Goal: Register for event/course

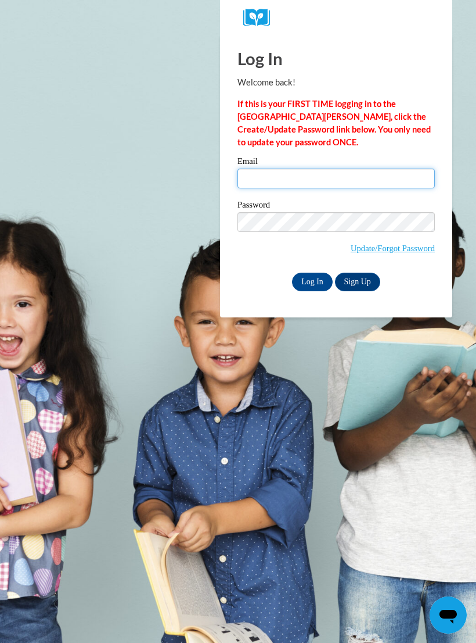
type input "josselineperez3@gmail.com"
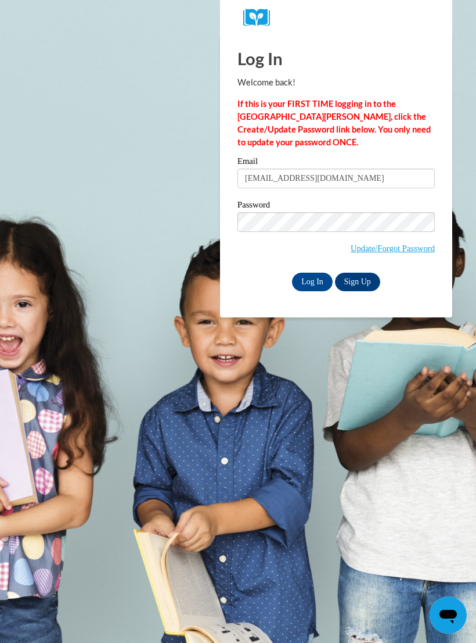
click at [313, 281] on input "Log In" at bounding box center [312, 281] width 41 height 19
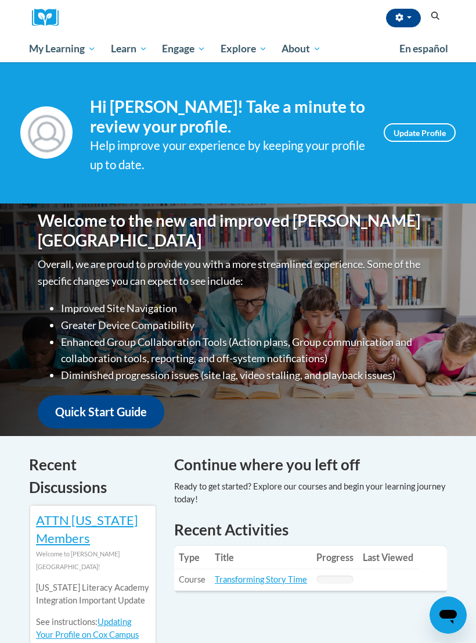
click at [0, 0] on span "My Course Progress" at bounding box center [0, 0] width 0 height 0
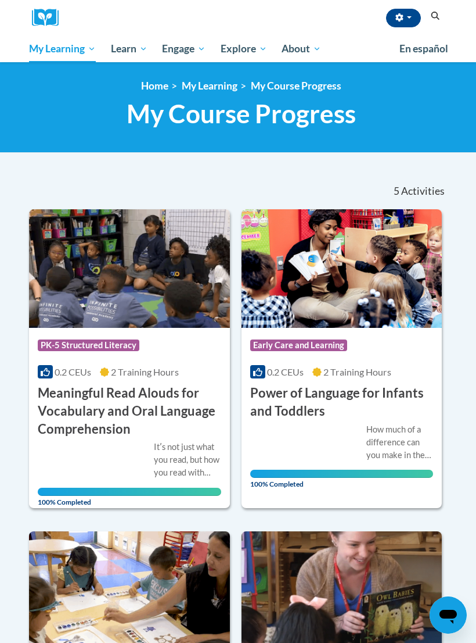
click at [0, 0] on span "Social-Emotional Health" at bounding box center [0, 0] width 0 height 0
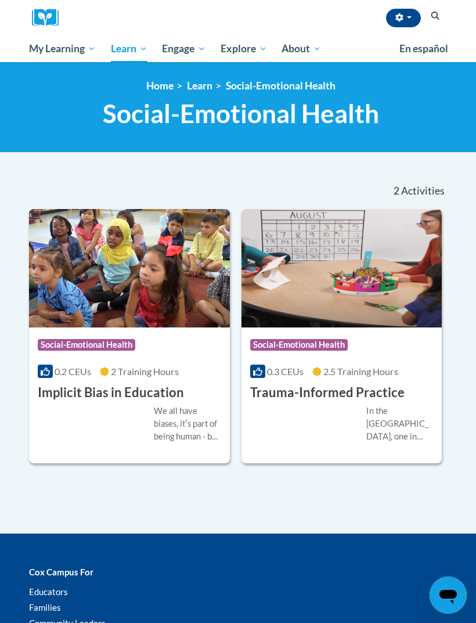
click at [0, 0] on link "All Courses" at bounding box center [0, 0] width 0 height 0
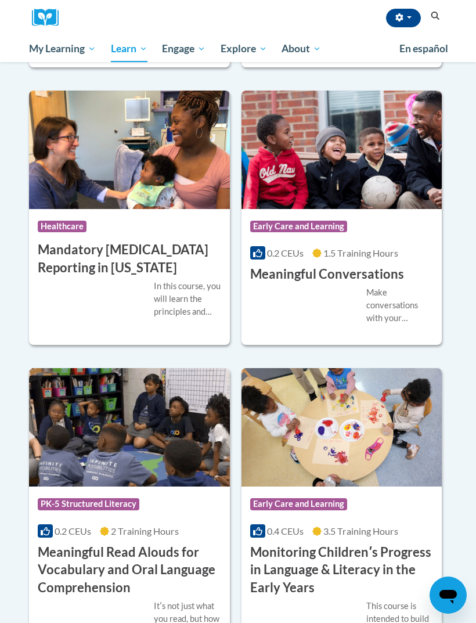
scroll to position [2482, 0]
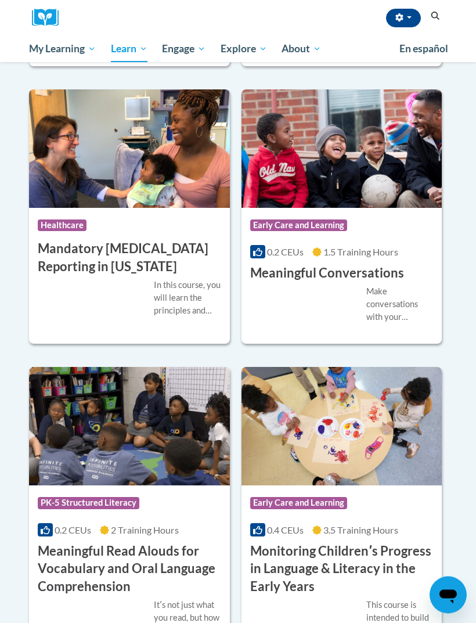
click at [356, 265] on h3 "Meaningful Conversations" at bounding box center [327, 274] width 154 height 18
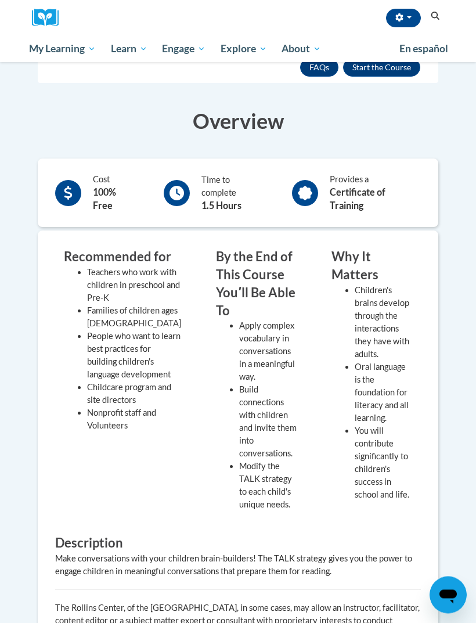
scroll to position [200, 0]
click at [362, 71] on button "Enroll" at bounding box center [381, 67] width 77 height 19
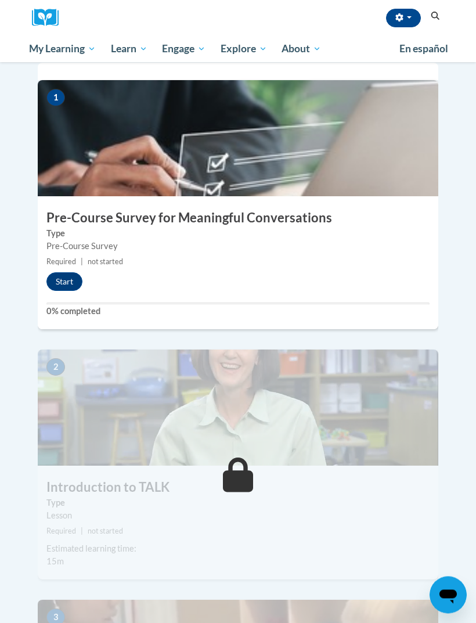
click at [76, 273] on button "Start" at bounding box center [64, 282] width 36 height 19
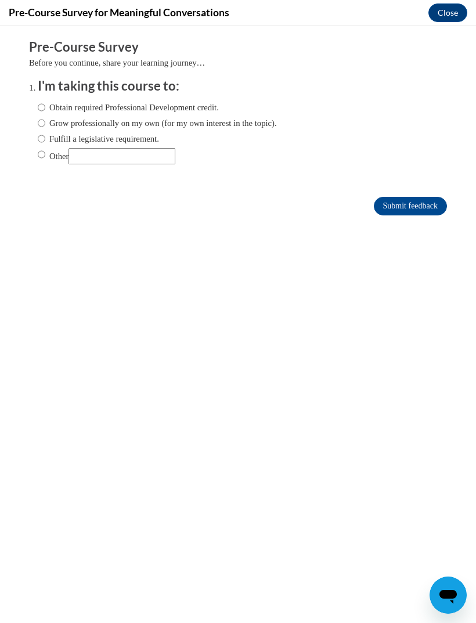
click at [184, 119] on label "Grow professionally on my own (for my own interest in the topic)." at bounding box center [157, 123] width 239 height 13
click at [45, 119] on input "Grow professionally on my own (for my own interest in the topic)." at bounding box center [42, 123] width 8 height 13
radio input "true"
click at [413, 207] on input "Submit feedback" at bounding box center [410, 206] width 73 height 19
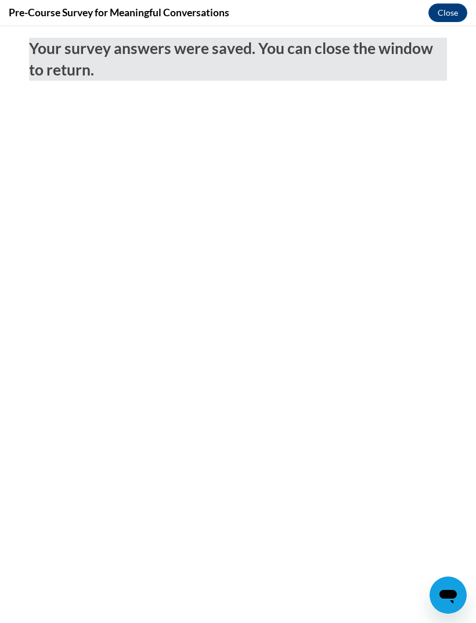
click at [449, 12] on button "Close" at bounding box center [448, 12] width 39 height 19
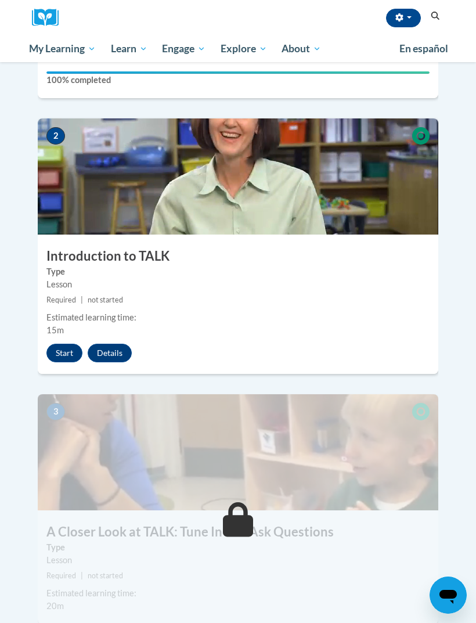
scroll to position [536, 0]
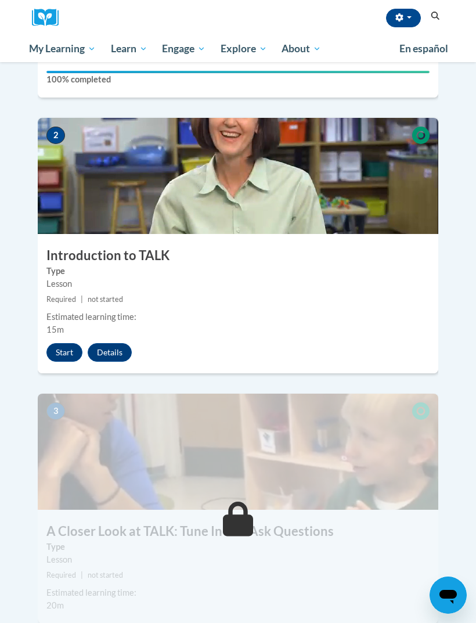
click at [70, 343] on button "Start" at bounding box center [64, 352] width 36 height 19
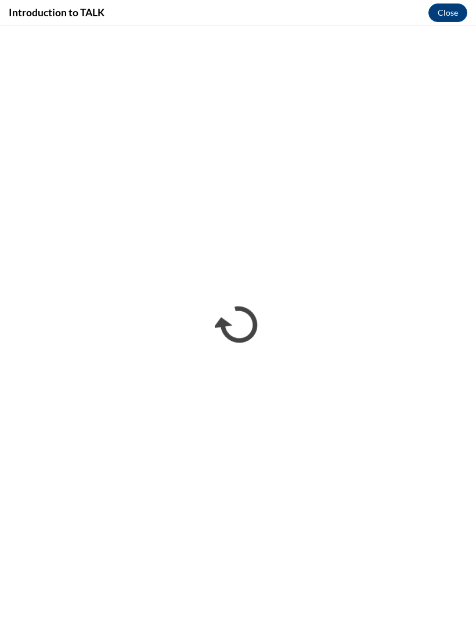
scroll to position [0, 0]
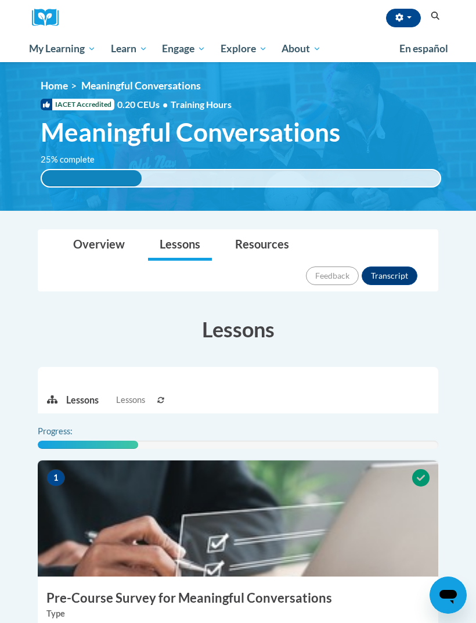
scroll to position [144, 0]
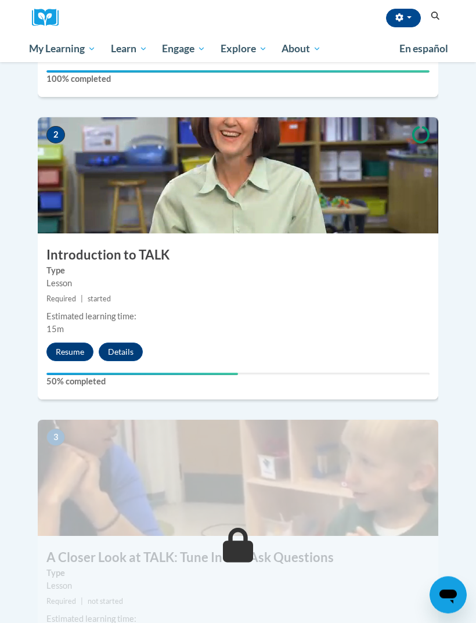
click at [70, 311] on div "Estimated learning time: 15m" at bounding box center [238, 324] width 401 height 26
click at [77, 343] on button "Resume" at bounding box center [69, 352] width 47 height 19
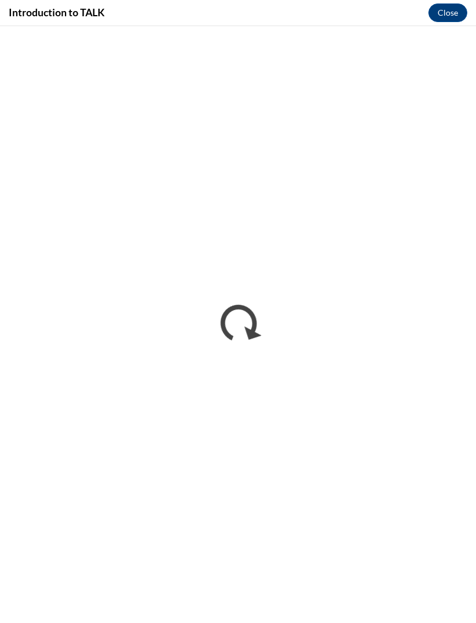
scroll to position [555, 0]
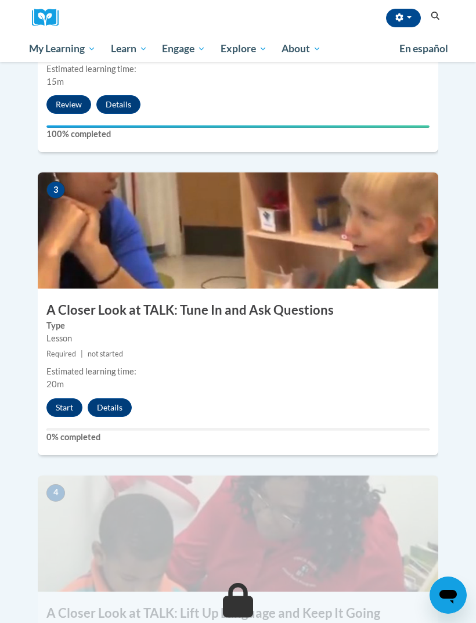
scroll to position [787, 0]
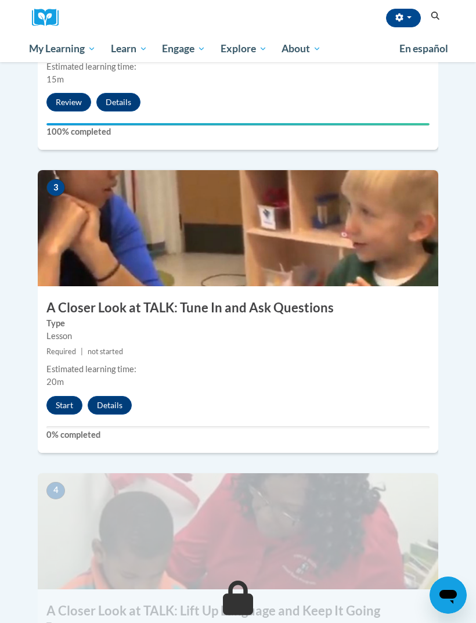
click at [62, 396] on button "Start" at bounding box center [64, 405] width 36 height 19
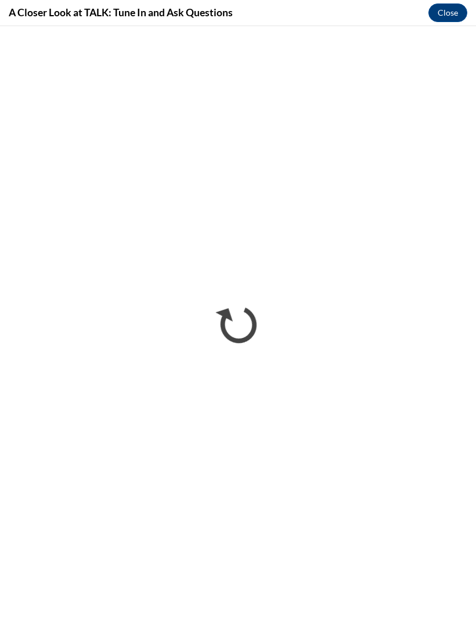
scroll to position [0, 0]
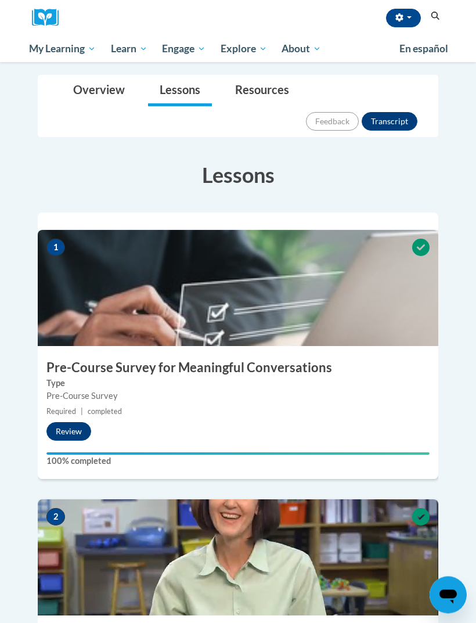
scroll to position [155, 0]
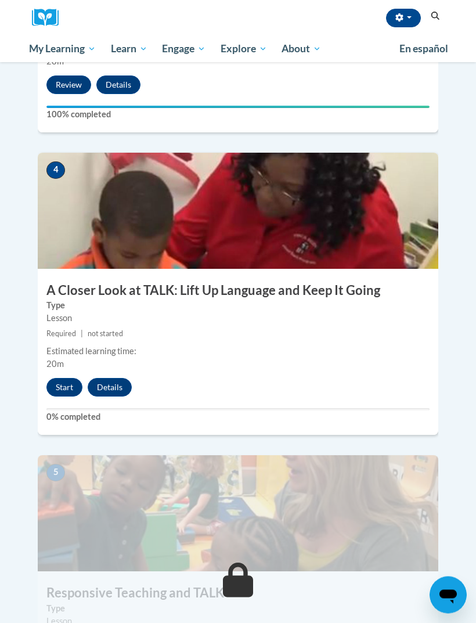
click at [61, 379] on button "Start" at bounding box center [64, 388] width 36 height 19
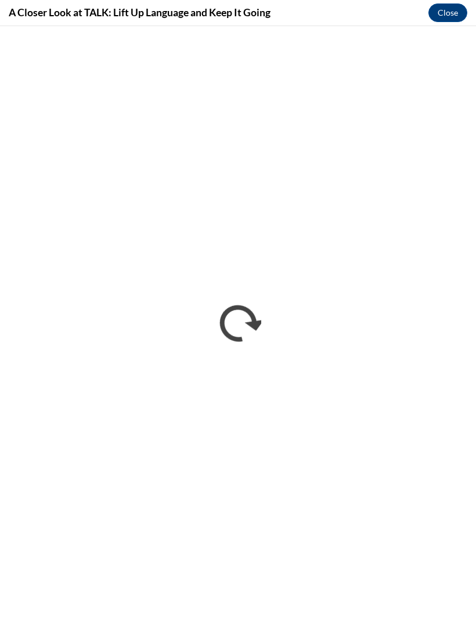
scroll to position [1385, 0]
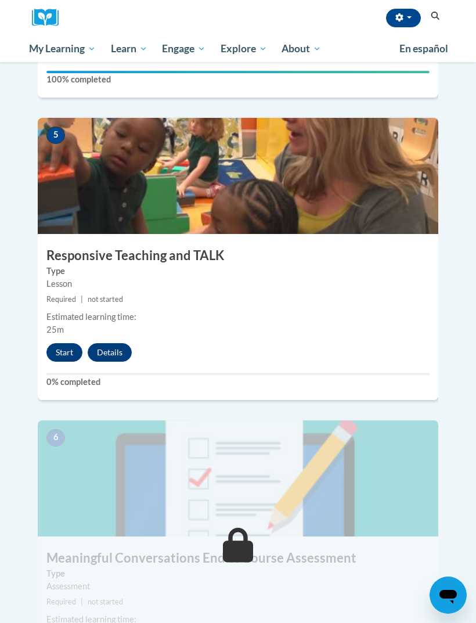
scroll to position [1449, 0]
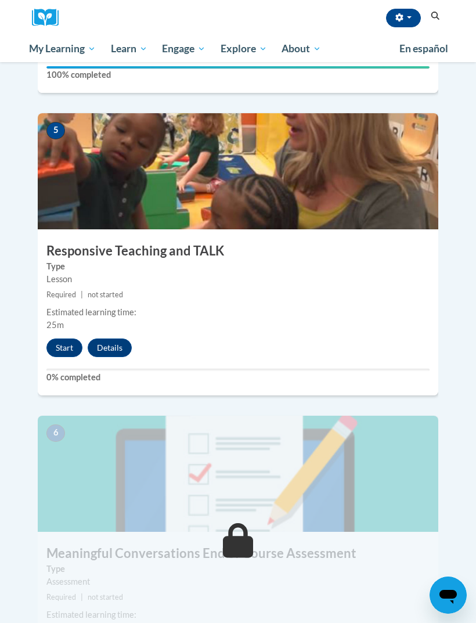
click at [64, 339] on button "Start" at bounding box center [64, 348] width 36 height 19
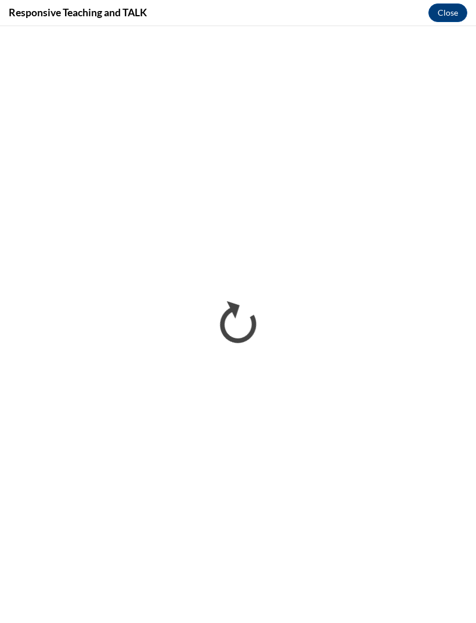
scroll to position [0, 0]
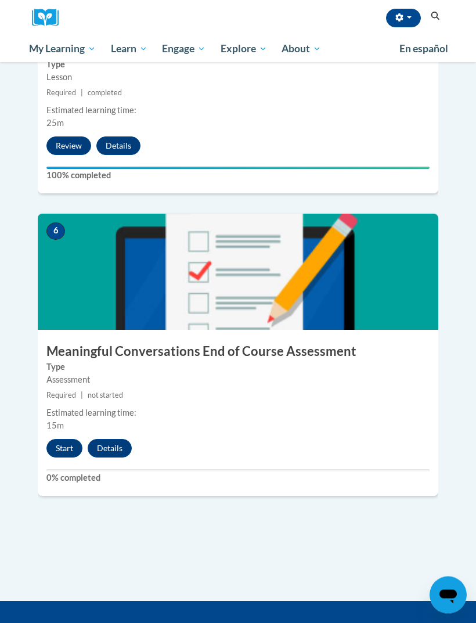
scroll to position [1661, 0]
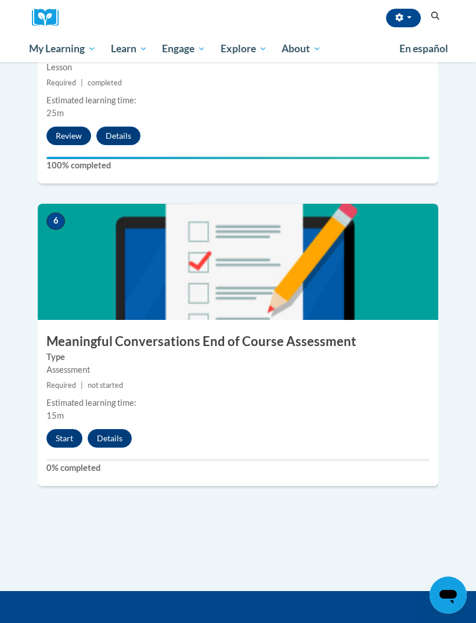
click at [59, 429] on button "Start" at bounding box center [64, 438] width 36 height 19
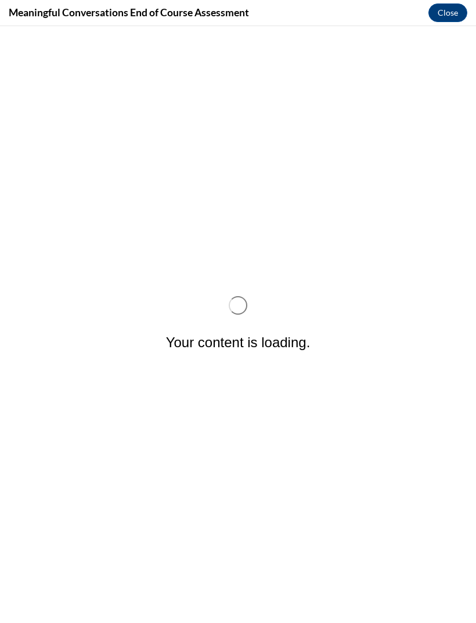
scroll to position [0, 0]
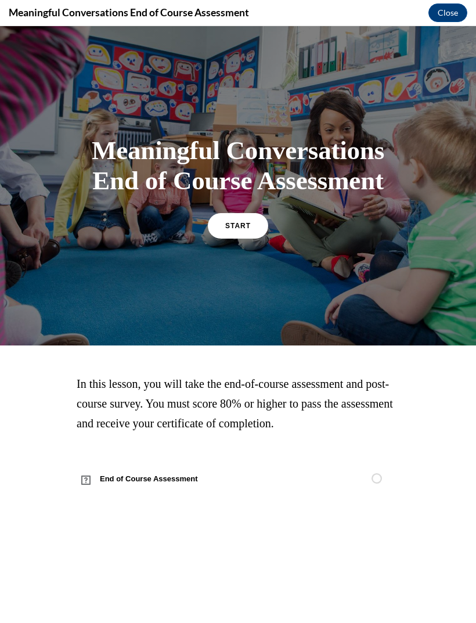
click at [236, 239] on link "START" at bounding box center [238, 226] width 60 height 26
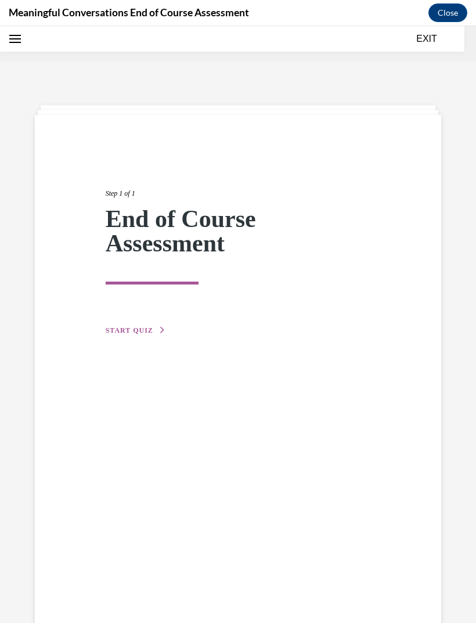
scroll to position [36, 0]
